Goal: Task Accomplishment & Management: Use online tool/utility

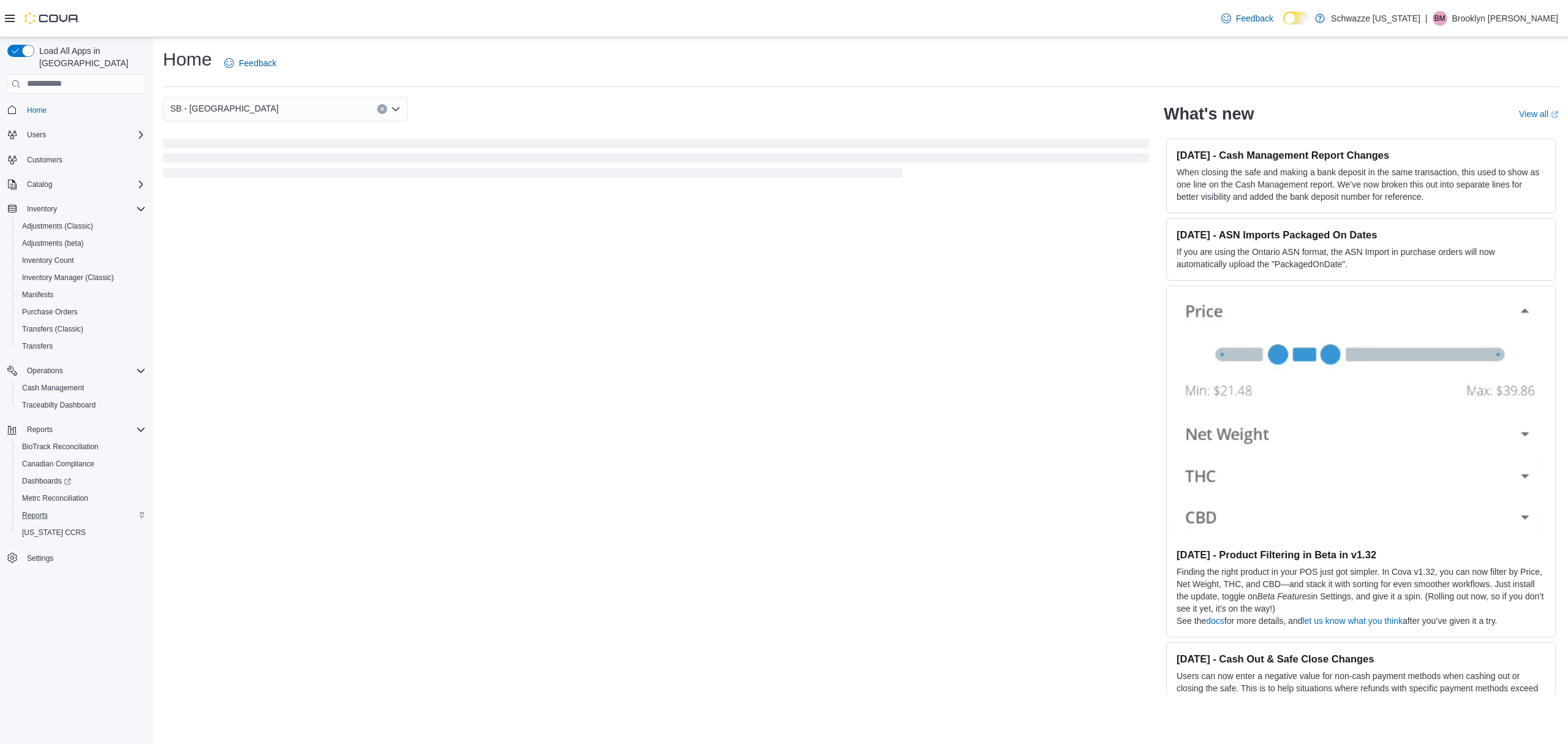
click at [81, 510] on div "Reports" at bounding box center [82, 515] width 129 height 15
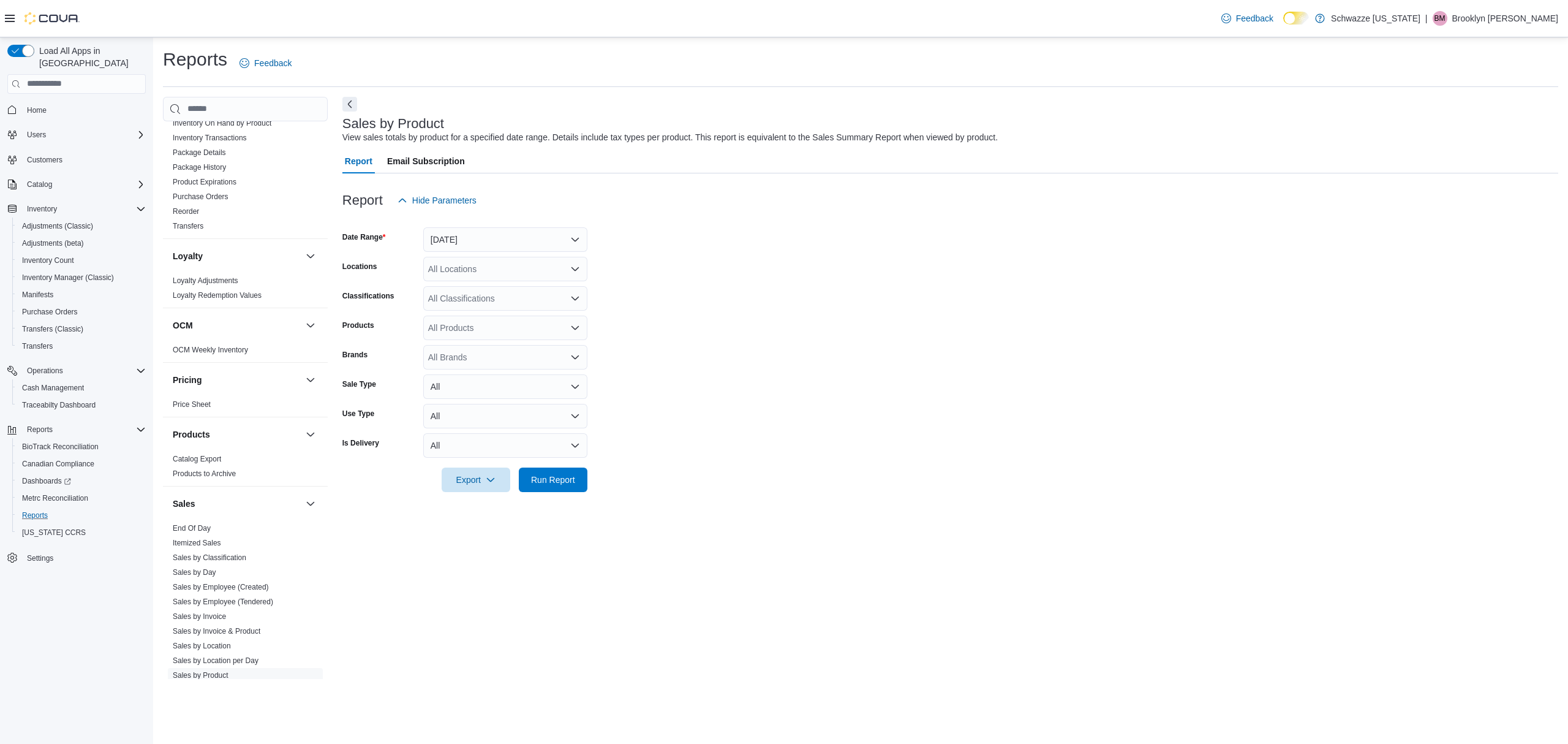
scroll to position [606, 0]
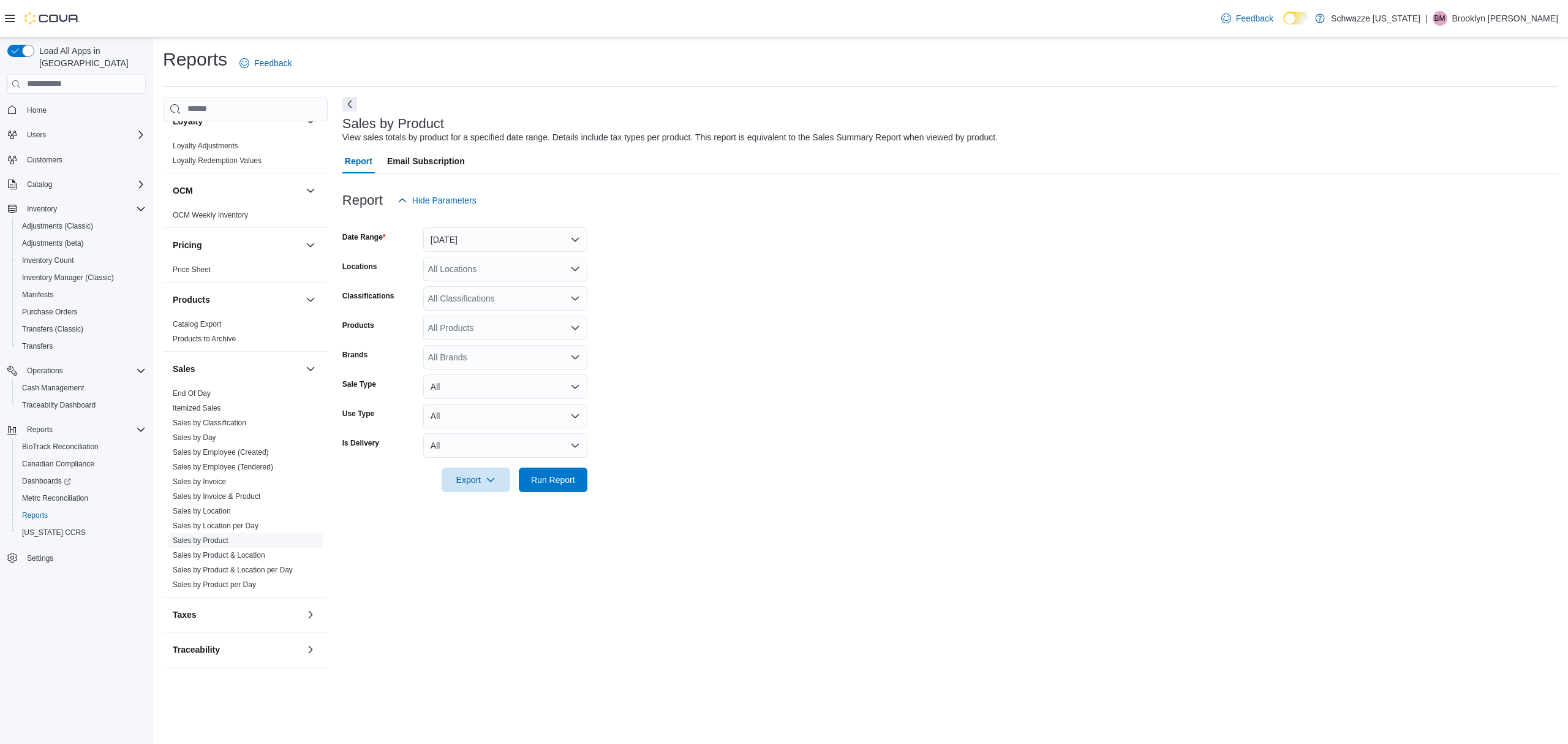
click at [214, 541] on link "Sales by Product" at bounding box center [200, 540] width 56 height 9
click at [208, 515] on span "Sales by Location" at bounding box center [201, 511] width 58 height 10
click at [213, 508] on link "Sales by Location" at bounding box center [201, 511] width 58 height 9
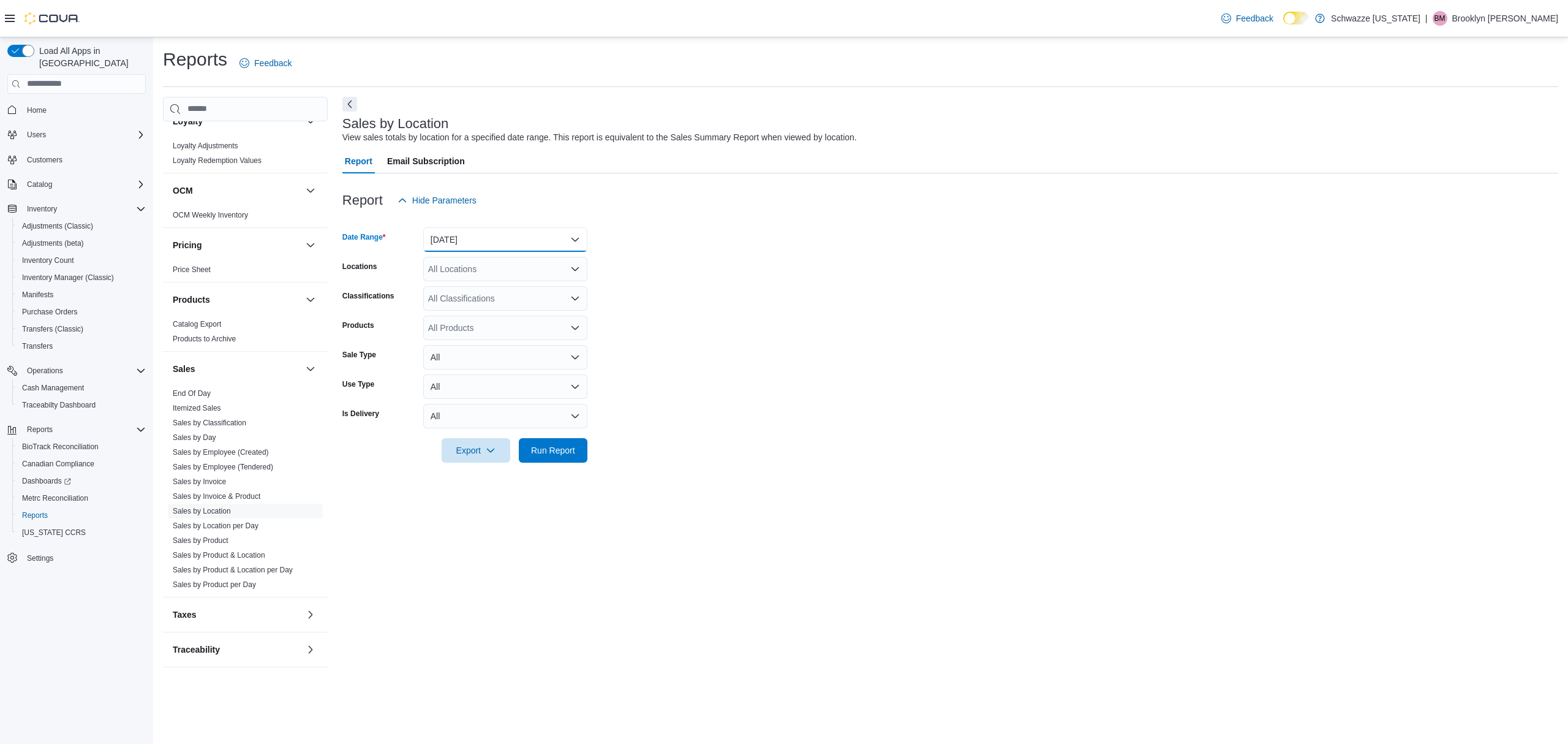
click at [571, 235] on button "Yesterday" at bounding box center [505, 240] width 164 height 25
click at [536, 281] on span "Today" at bounding box center [513, 289] width 140 height 15
click at [552, 257] on div "All Locations" at bounding box center [505, 269] width 164 height 25
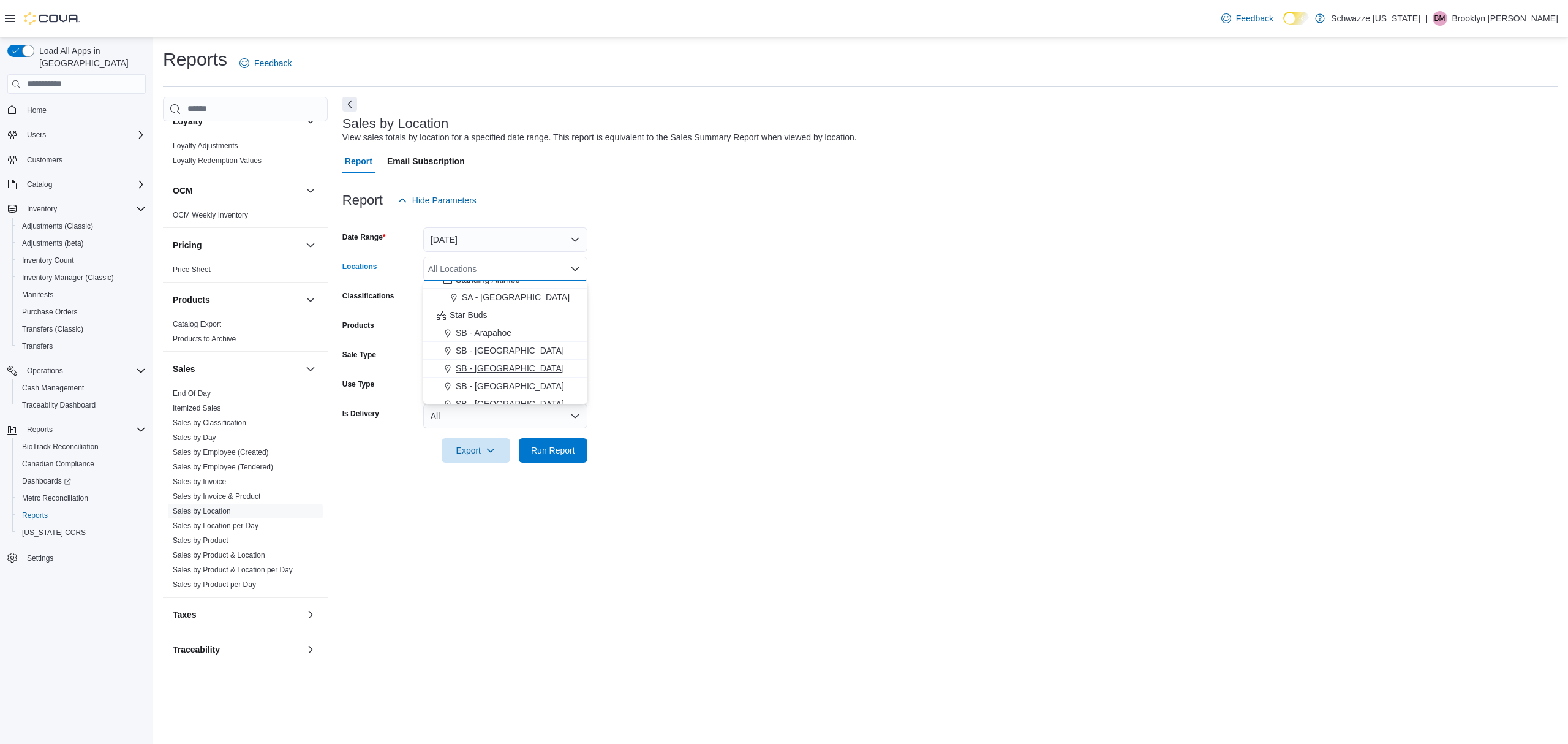
click at [516, 363] on div "SB - [GEOGRAPHIC_DATA]" at bounding box center [505, 368] width 150 height 12
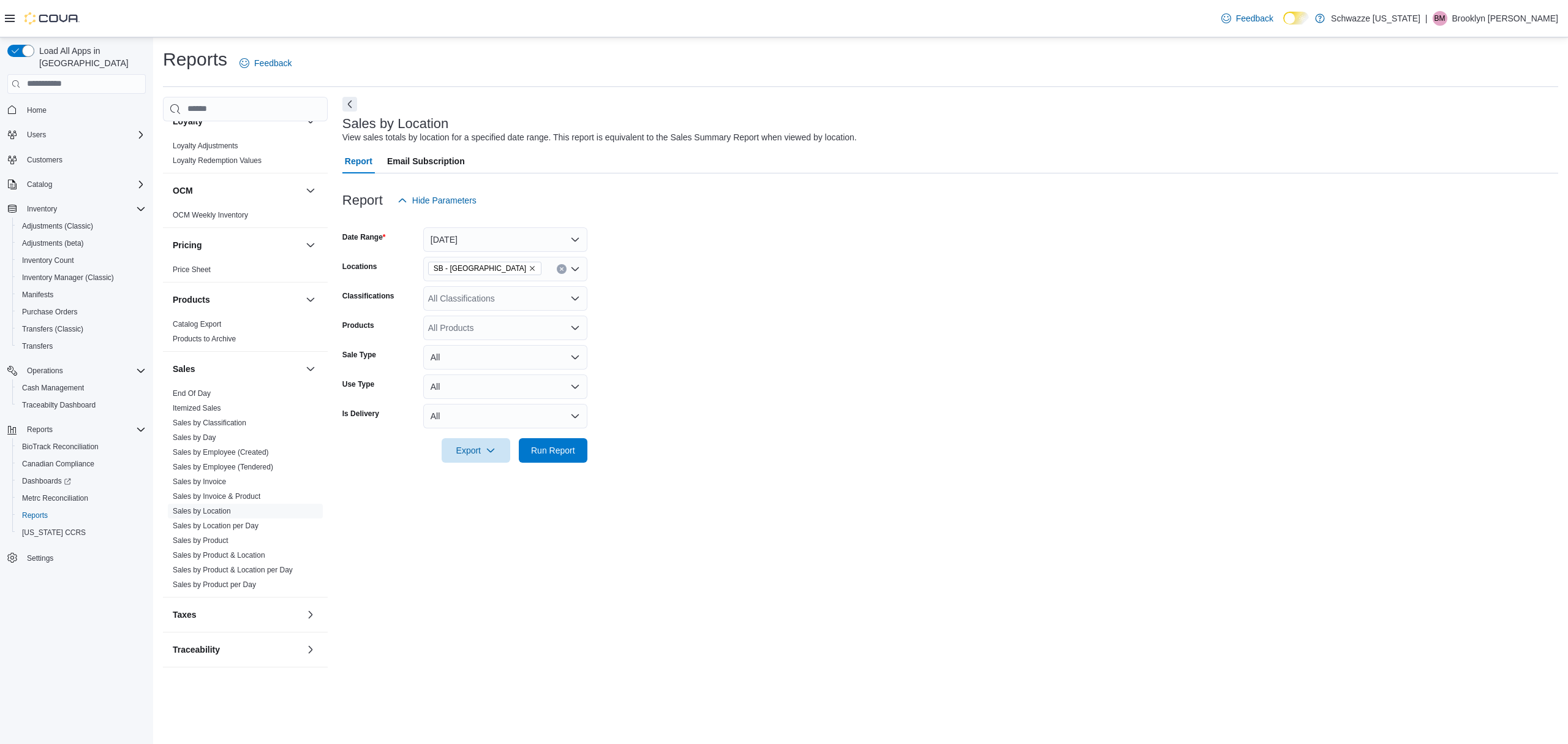
click at [705, 358] on form "Date Range Today Locations SB - Belmar Classifications All Classifications Prod…" at bounding box center [950, 338] width 1216 height 250
click at [545, 287] on div "All Classifications" at bounding box center [505, 298] width 164 height 25
click at [536, 328] on button "REC - Flower" at bounding box center [505, 337] width 164 height 17
click at [780, 374] on form "Date Range Today Locations SB - Belmar Classifications REC - Flower Products Al…" at bounding box center [950, 338] width 1216 height 250
click at [574, 439] on span "Run Report" at bounding box center [553, 450] width 54 height 25
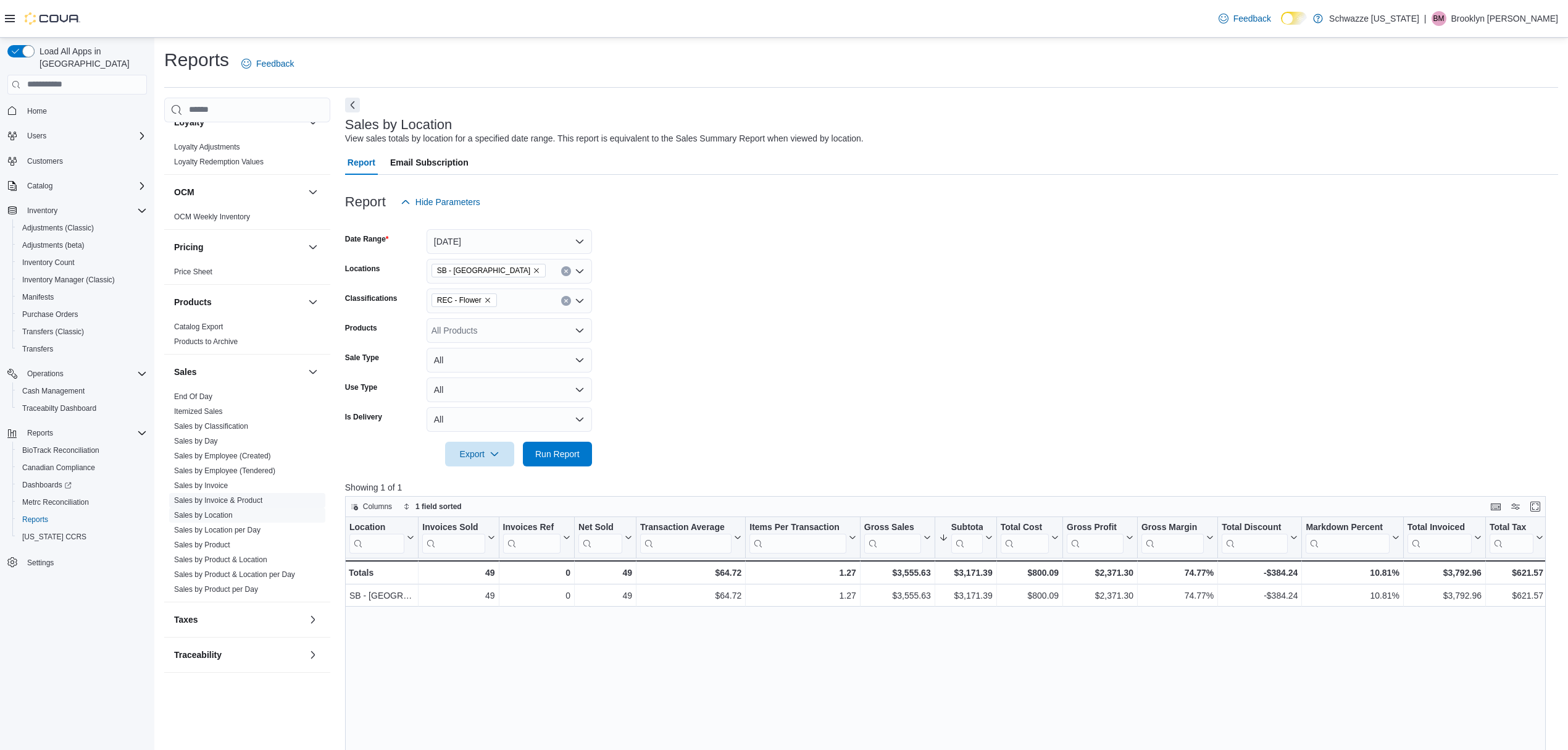
click at [250, 495] on span "Sales by Invoice & Product" at bounding box center [218, 500] width 88 height 10
click at [221, 548] on link "Sales by Product" at bounding box center [202, 544] width 56 height 9
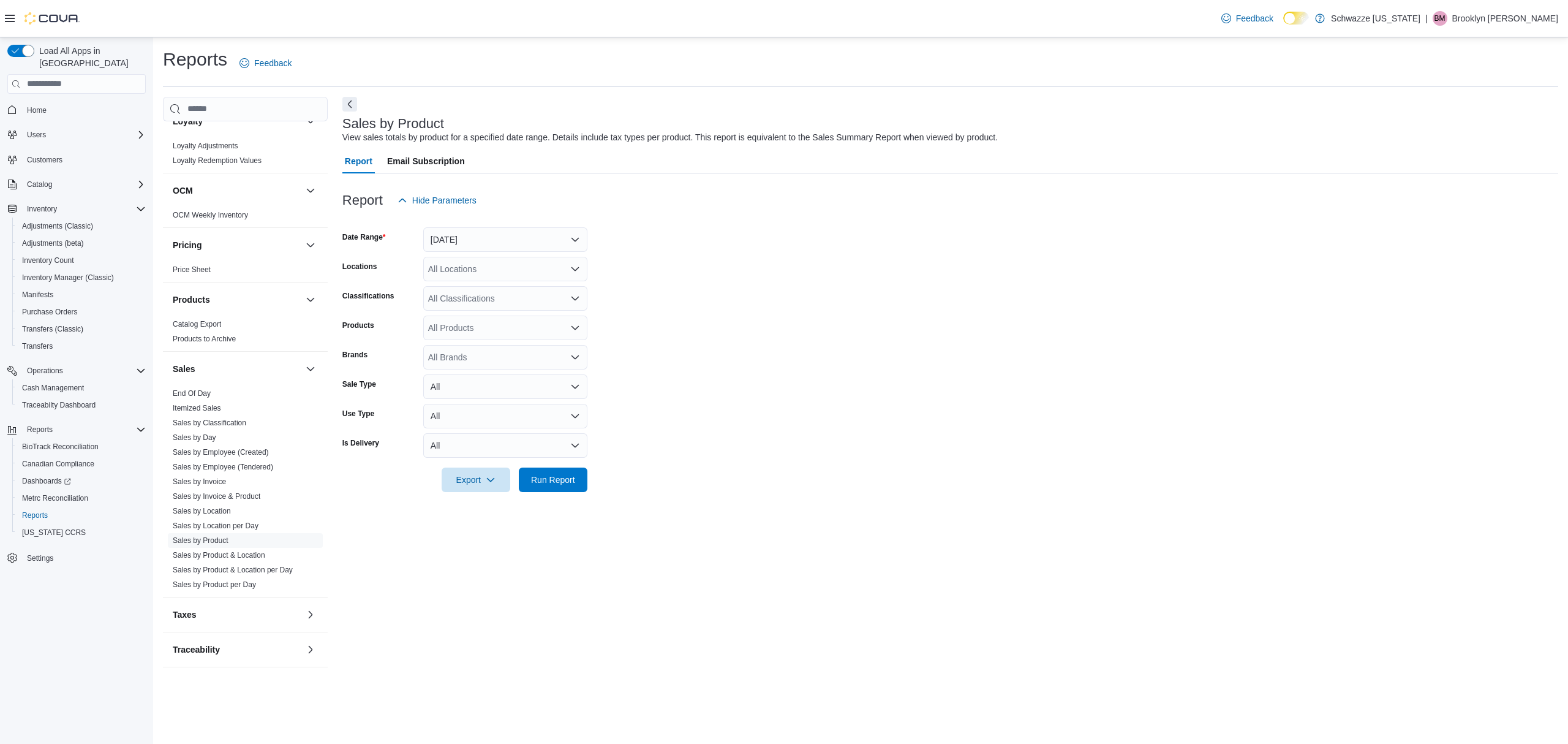
click at [542, 224] on div at bounding box center [950, 220] width 1216 height 15
click at [540, 239] on button "Yesterday" at bounding box center [505, 240] width 164 height 25
click at [525, 287] on span "Today" at bounding box center [513, 289] width 140 height 15
click at [536, 275] on div "All Locations" at bounding box center [505, 269] width 164 height 25
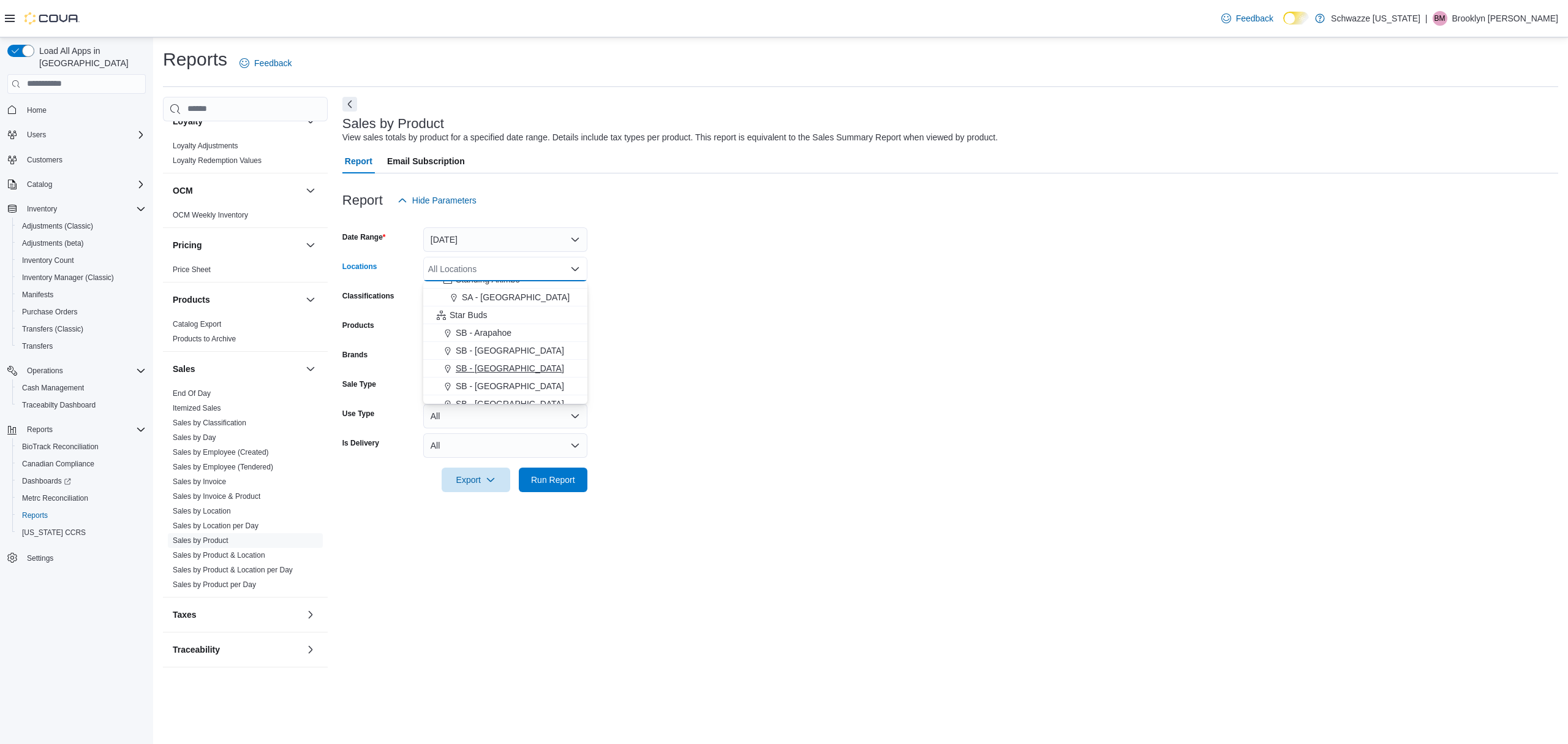
click at [495, 362] on span "SB - [GEOGRAPHIC_DATA]" at bounding box center [510, 368] width 109 height 12
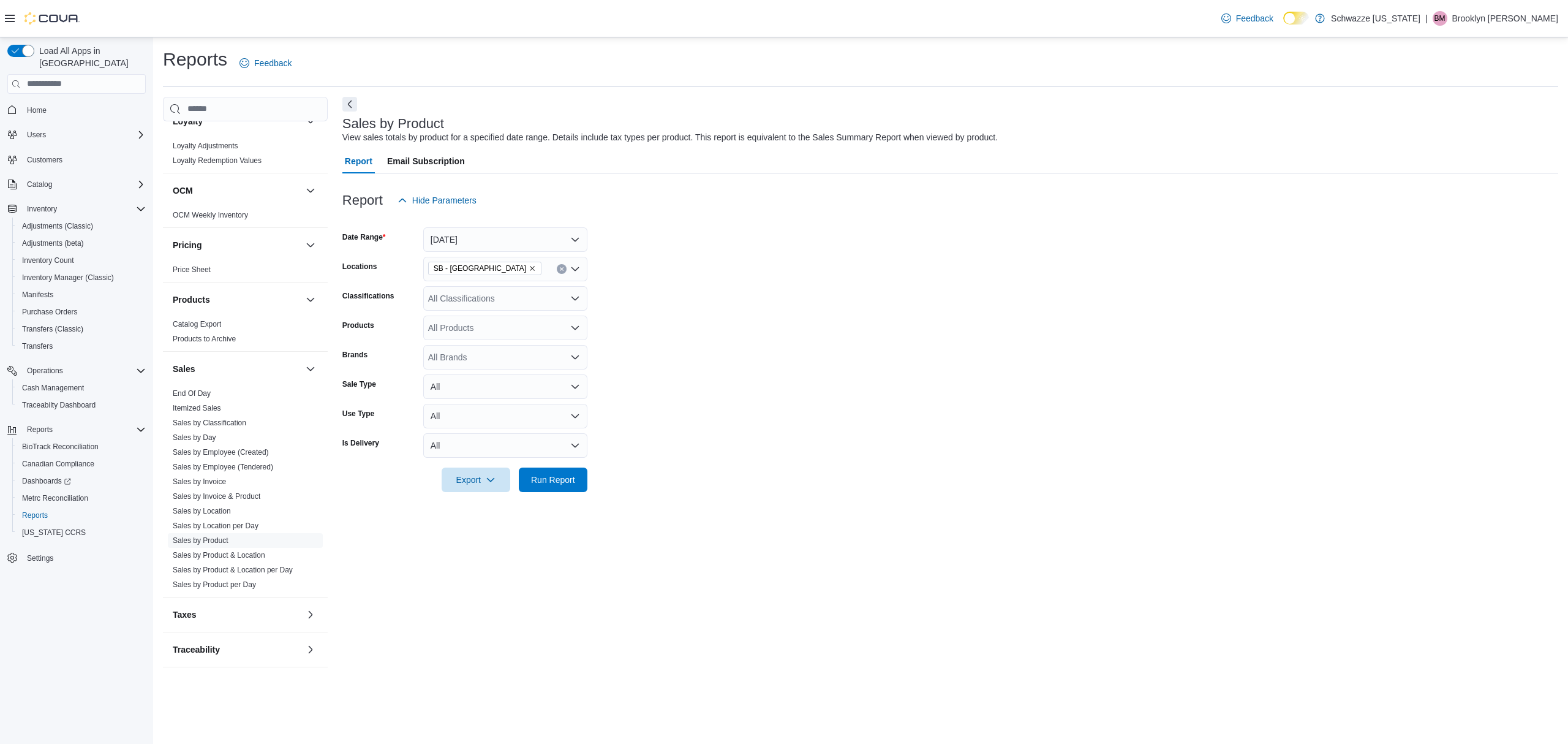
click at [724, 310] on form "Date Range Today Locations SB - Belmar Classifications All Classifications Prod…" at bounding box center [950, 353] width 1216 height 279
click at [542, 308] on div "All Classifications" at bounding box center [505, 298] width 164 height 25
click at [525, 332] on div "REC - Flower" at bounding box center [505, 337] width 150 height 12
click at [732, 365] on form "Date Range Today Locations SB - Belmar Classifications REC - Flower Products Al…" at bounding box center [950, 353] width 1216 height 279
click at [569, 478] on span "Run Report" at bounding box center [553, 479] width 44 height 12
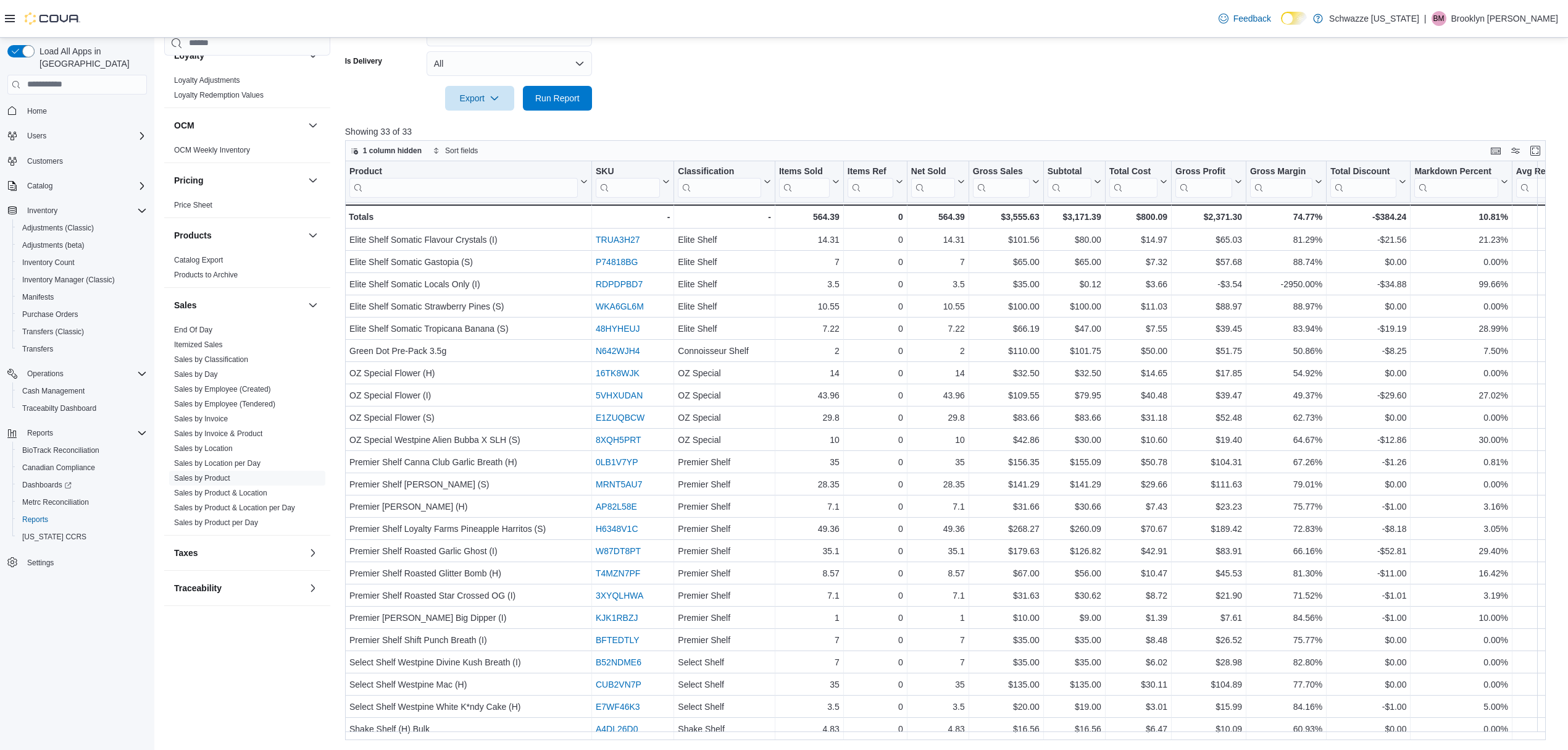
scroll to position [611, 0]
